Goal: Transaction & Acquisition: Purchase product/service

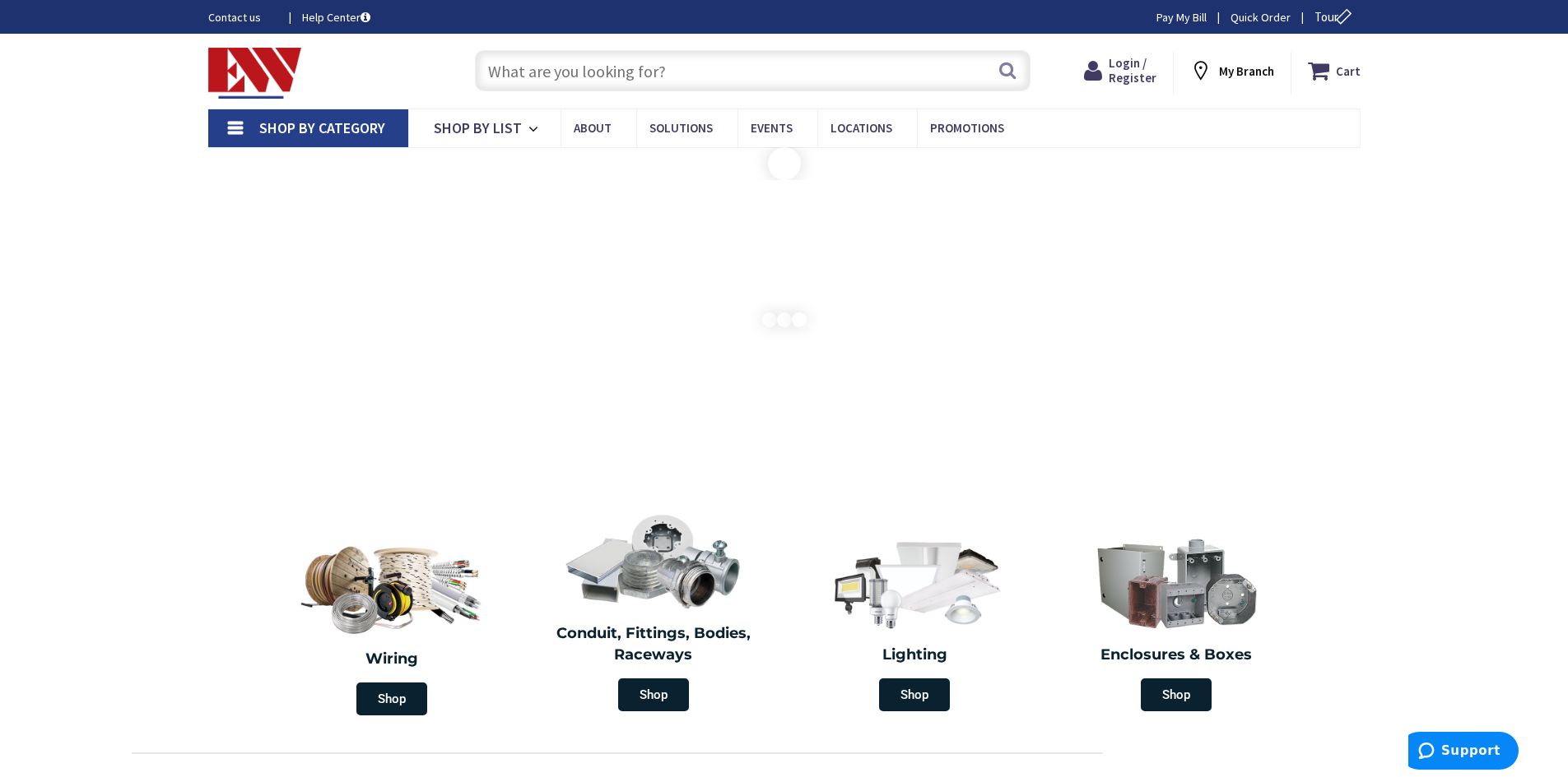
click at [745, 81] on input "text" at bounding box center [752, 70] width 556 height 41
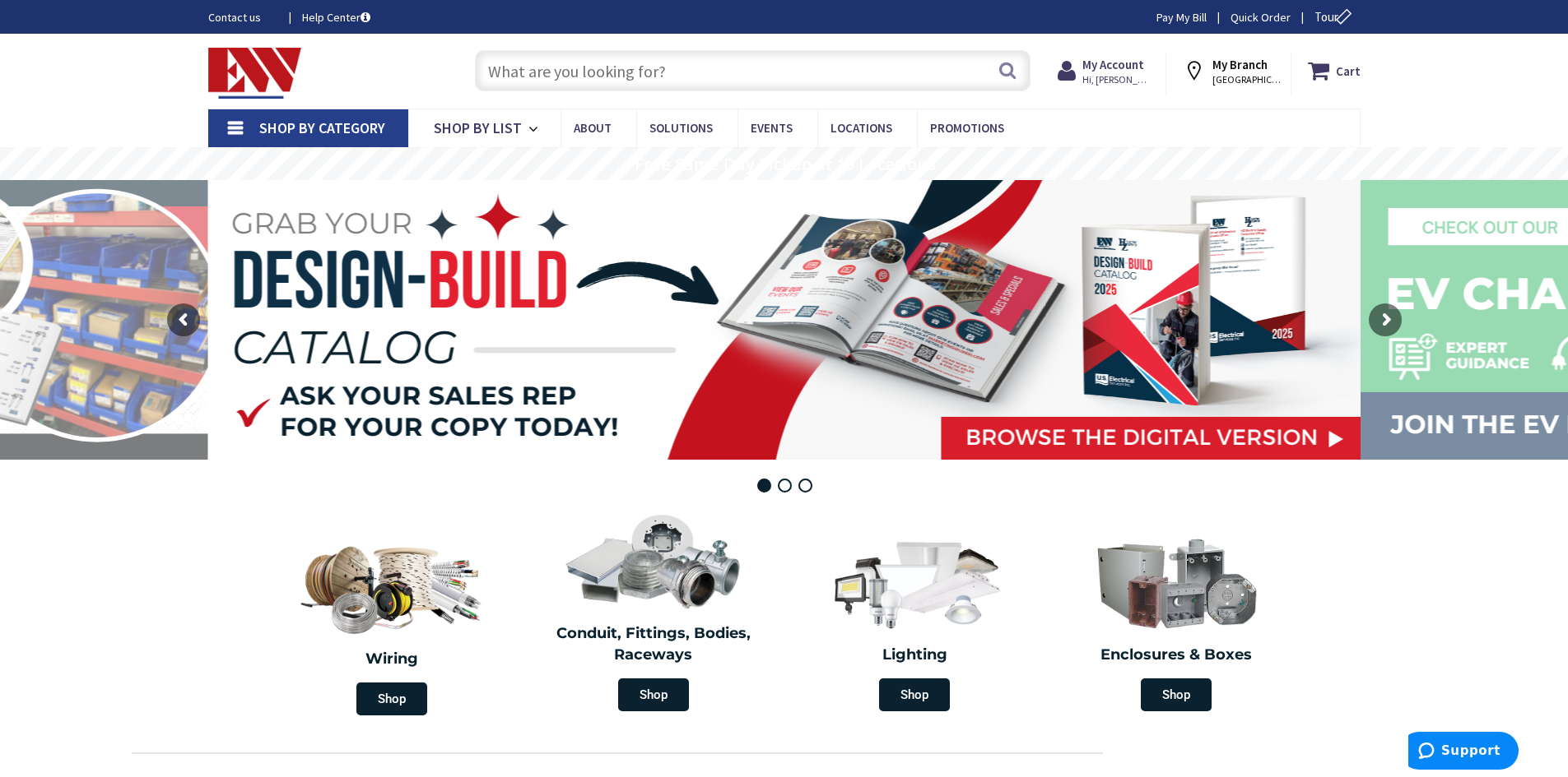
click at [782, 74] on input "text" at bounding box center [752, 70] width 556 height 41
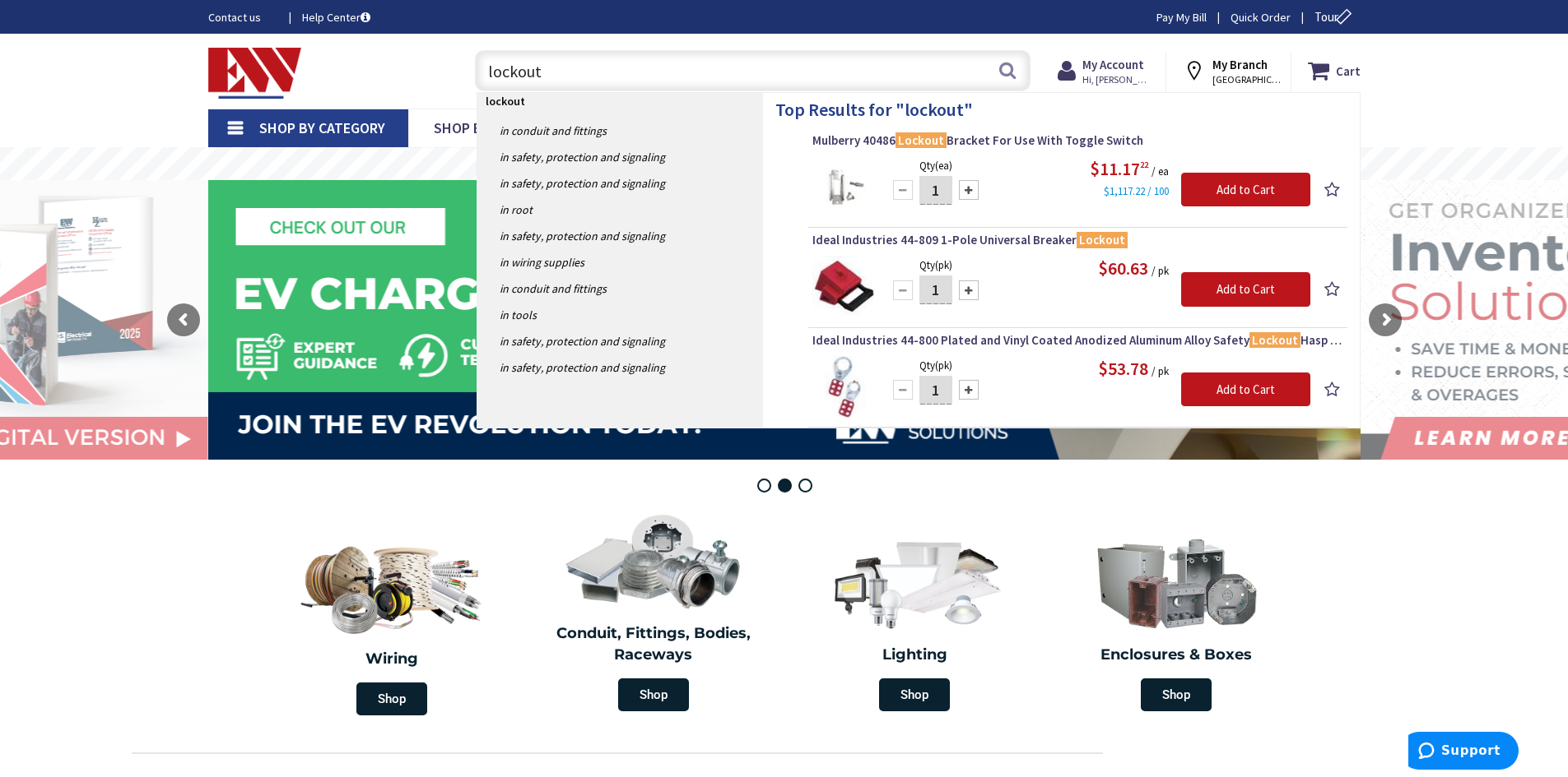
type input "lockout"
click at [830, 192] on img at bounding box center [843, 186] width 62 height 62
